Goal: Task Accomplishment & Management: Manage account settings

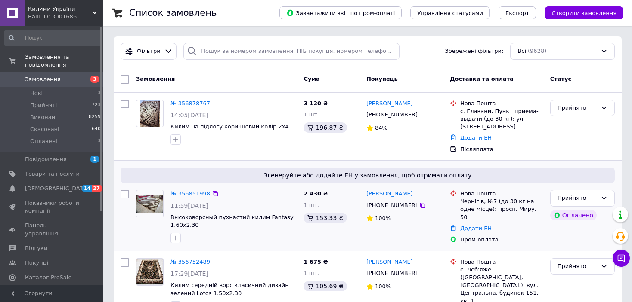
click at [189, 191] on link "№ 356851998" at bounding box center [190, 194] width 40 height 6
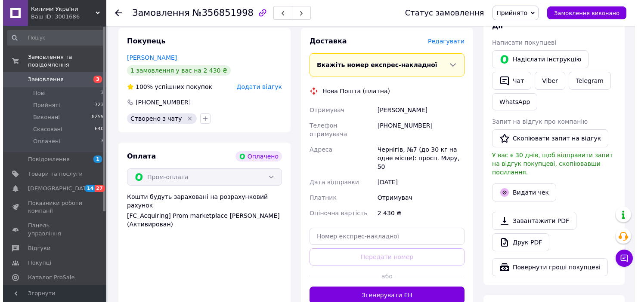
scroll to position [172, 0]
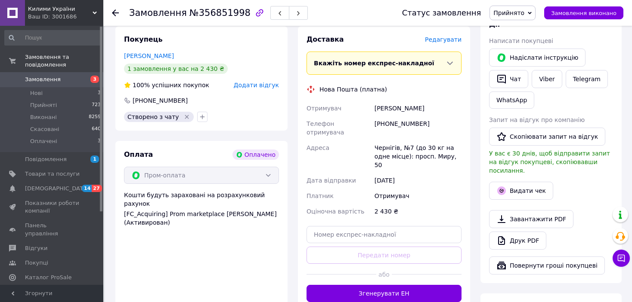
click at [454, 40] on span "Редагувати" at bounding box center [443, 39] width 37 height 7
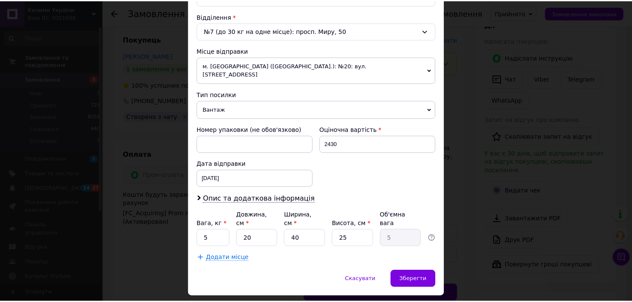
scroll to position [266, 0]
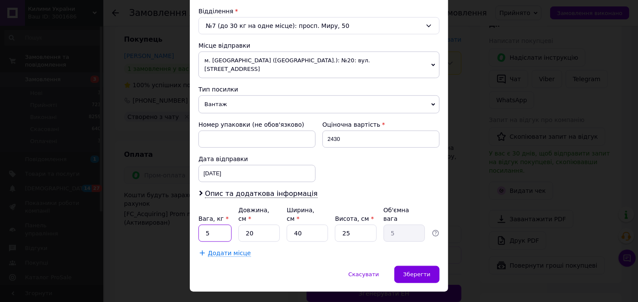
click at [217, 225] on input "5" at bounding box center [214, 233] width 33 height 17
type input "10"
click at [272, 225] on input "20" at bounding box center [258, 233] width 41 height 17
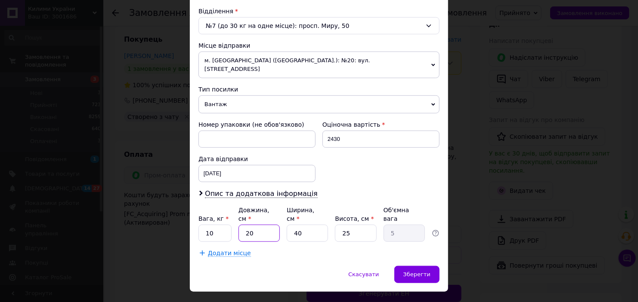
click at [272, 225] on input "20" at bounding box center [258, 233] width 41 height 17
type input "1"
type input "0.25"
type input "10"
type input "2.5"
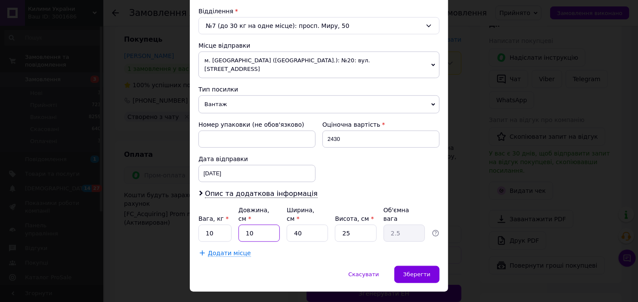
type input "100"
type input "25"
type input "100"
click at [420, 272] on span "Зберегти" at bounding box center [416, 275] width 27 height 6
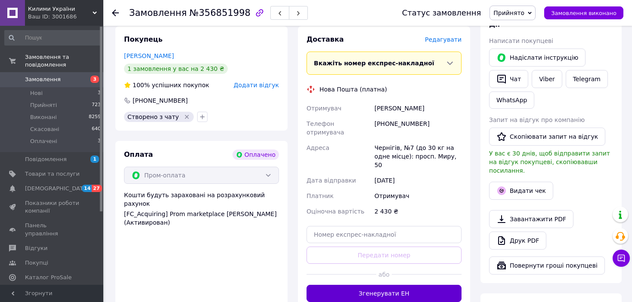
click at [390, 285] on button "Згенерувати ЕН" at bounding box center [383, 293] width 155 height 17
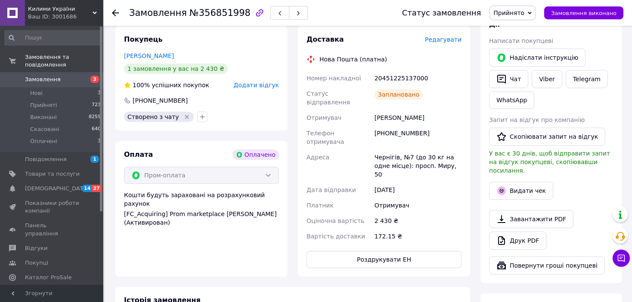
click at [114, 12] on use at bounding box center [115, 12] width 7 height 7
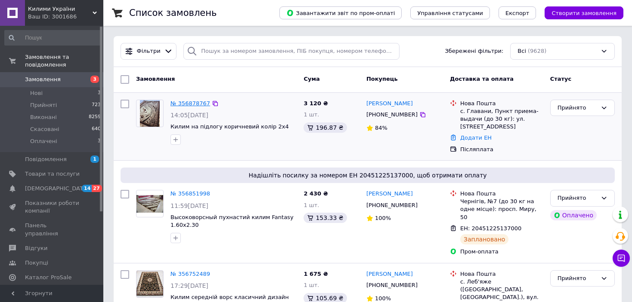
click at [192, 101] on link "№ 356878767" at bounding box center [190, 103] width 40 height 6
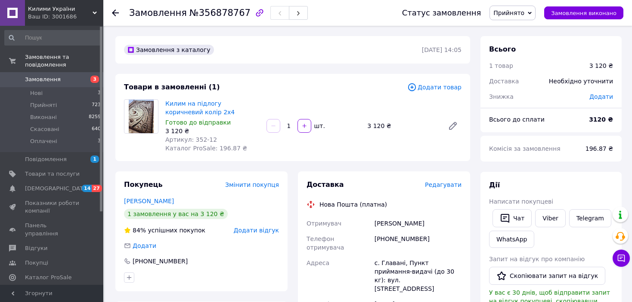
click at [444, 184] on span "Редагувати" at bounding box center [443, 185] width 37 height 7
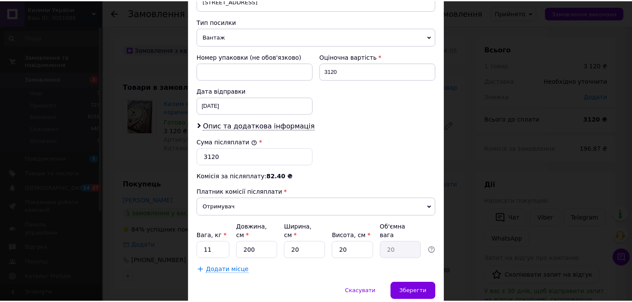
scroll to position [351, 0]
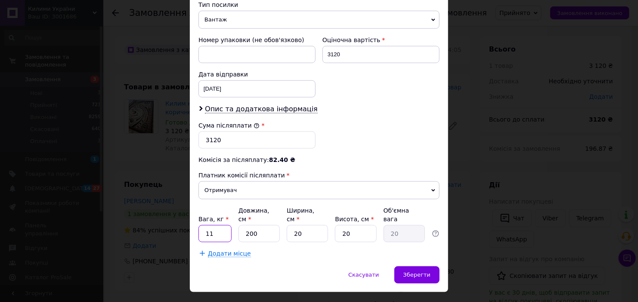
click at [225, 225] on input "11" at bounding box center [214, 233] width 33 height 17
type input "10"
click at [265, 225] on input "200" at bounding box center [258, 233] width 41 height 17
type input "1"
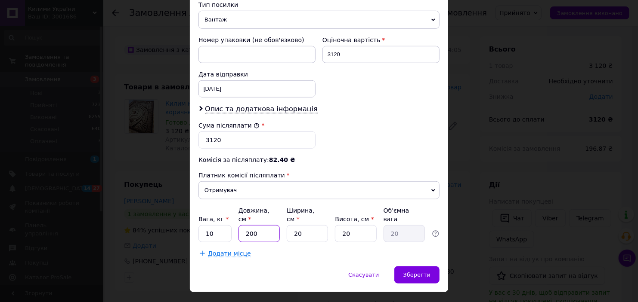
type input "0.1"
type input "10"
type input "1"
type input "100"
type input "10"
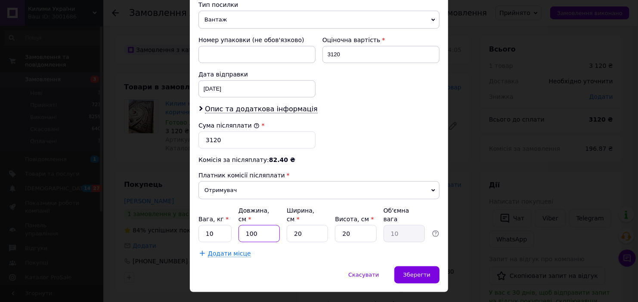
type input "100"
click at [316, 225] on input "20" at bounding box center [307, 233] width 41 height 17
type input "4"
type input "2"
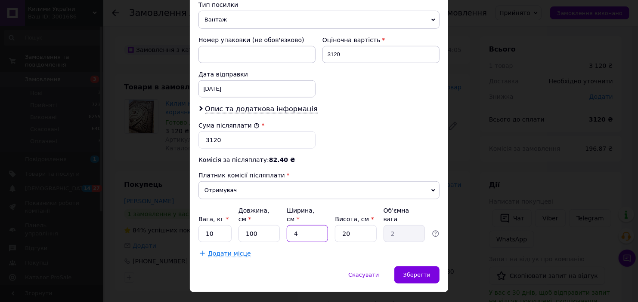
type input "40"
type input "20"
type input "40"
click at [359, 225] on input "20" at bounding box center [355, 233] width 41 height 17
type input "2"
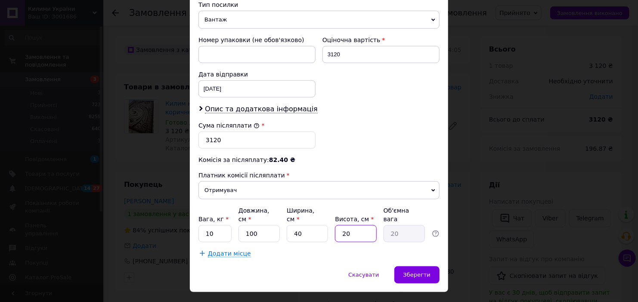
type input "2"
type input "25"
click at [407, 272] on span "Зберегти" at bounding box center [416, 275] width 27 height 6
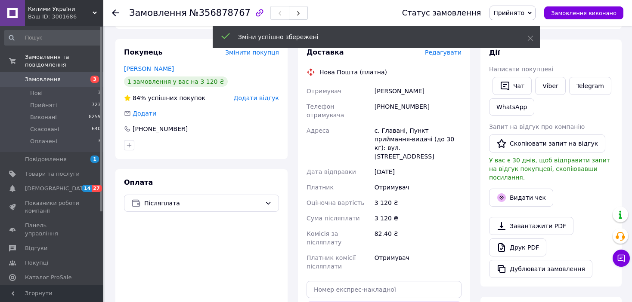
scroll to position [172, 0]
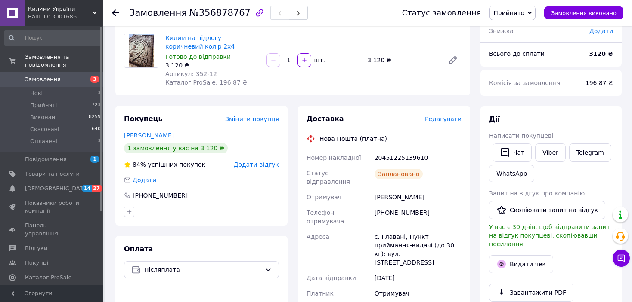
scroll to position [43, 0]
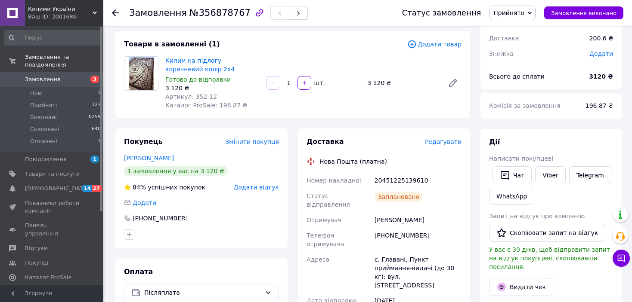
click at [116, 12] on icon at bounding box center [115, 12] width 7 height 7
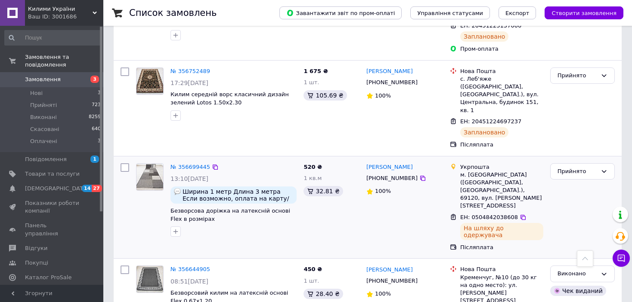
scroll to position [301, 0]
